Goal: Communication & Community: Answer question/provide support

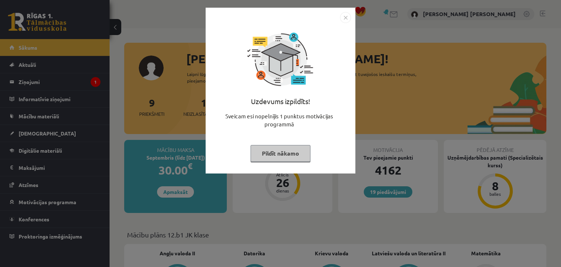
click at [271, 153] on button "Pildīt nākamo" at bounding box center [281, 153] width 60 height 17
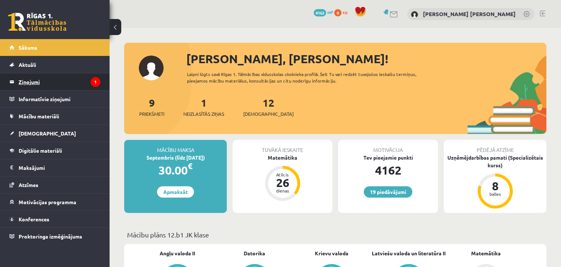
click at [72, 82] on legend "Ziņojumi 1" at bounding box center [60, 81] width 82 height 17
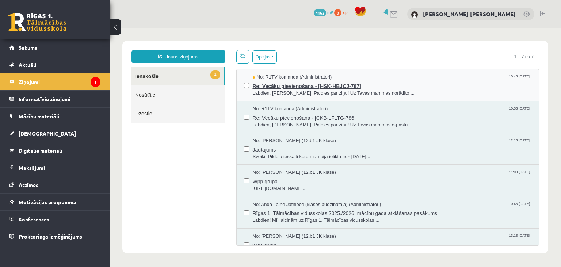
click at [293, 92] on span "Labdien, [PERSON_NAME]! Paldies par ziņu! Uz Tavas mammas norādīto ..." at bounding box center [392, 93] width 279 height 7
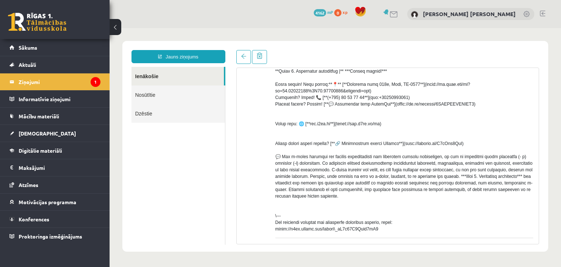
scroll to position [268, 0]
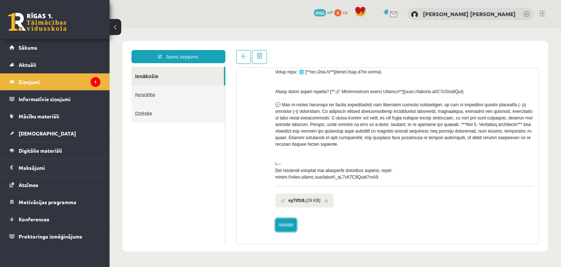
click at [288, 228] on link "Atbildēt" at bounding box center [285, 224] width 21 height 13
type input "**********"
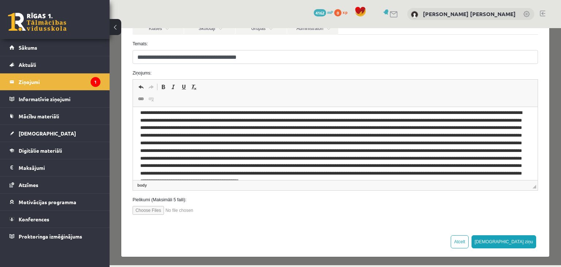
scroll to position [30, 0]
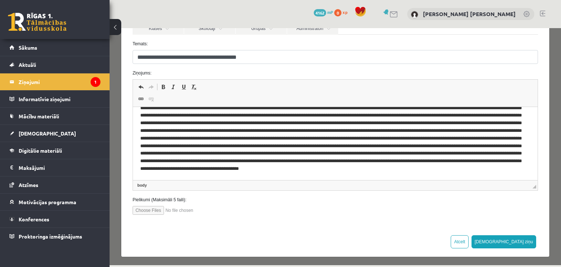
click at [471, 173] on p "Editor, wiswyg-editor-47024727704820-1757086089-216" at bounding box center [335, 139] width 390 height 84
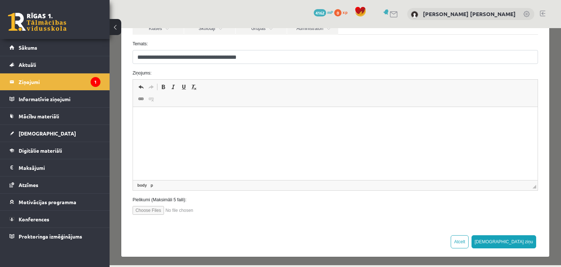
scroll to position [0, 0]
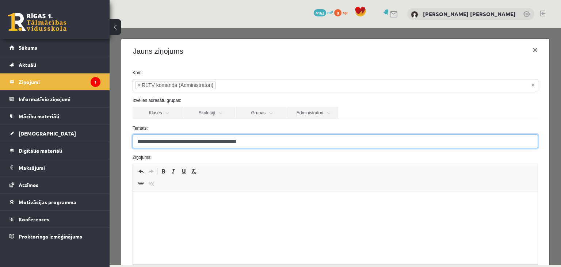
click at [293, 145] on input "**********" at bounding box center [335, 141] width 405 height 14
type input "**********"
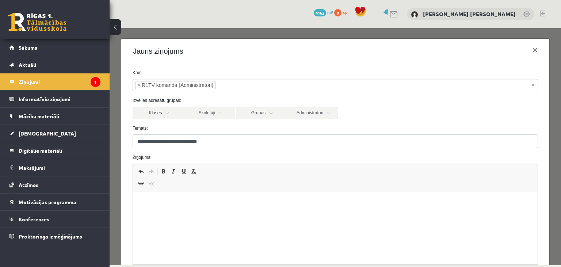
click at [253, 203] on p "Editor, wiswyg-editor-47024727704820-1757086089-216" at bounding box center [335, 203] width 390 height 8
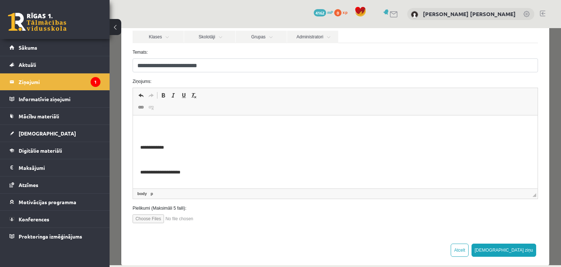
scroll to position [84, 0]
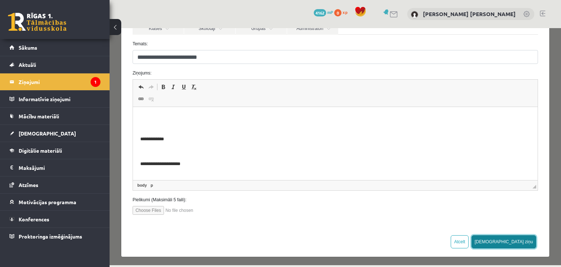
click at [527, 238] on button "[DEMOGRAPHIC_DATA] ziņu" at bounding box center [503, 241] width 65 height 13
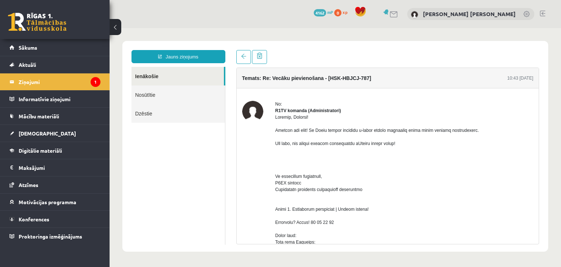
scroll to position [0, 0]
click at [79, 81] on legend "Ziņojumi 1" at bounding box center [60, 81] width 82 height 17
